Goal: Information Seeking & Learning: Learn about a topic

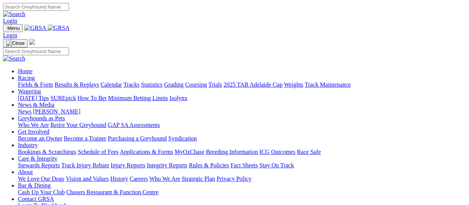
click at [37, 81] on link "Fields & Form" at bounding box center [35, 84] width 35 height 6
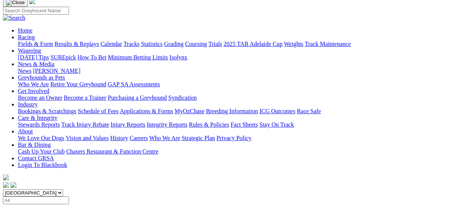
scroll to position [37, 0]
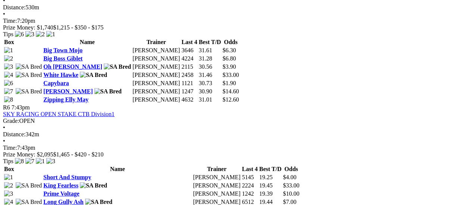
scroll to position [933, 0]
